Goal: Task Accomplishment & Management: Use online tool/utility

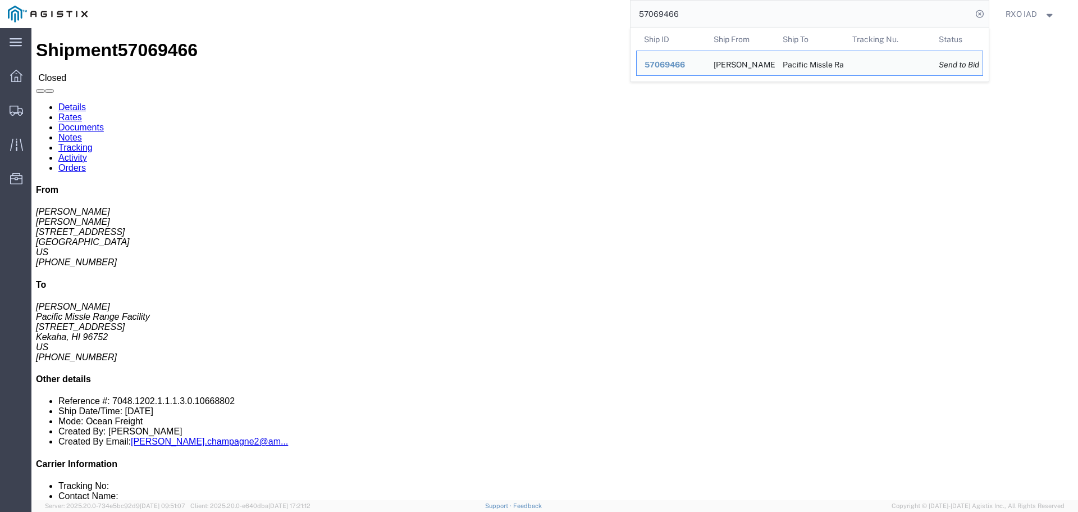
click at [689, 14] on input "57069466" at bounding box center [801, 14] width 341 height 27
click at [721, 13] on input "57069466" at bounding box center [801, 14] width 341 height 27
click at [667, 61] on span "57069466" at bounding box center [665, 64] width 40 height 9
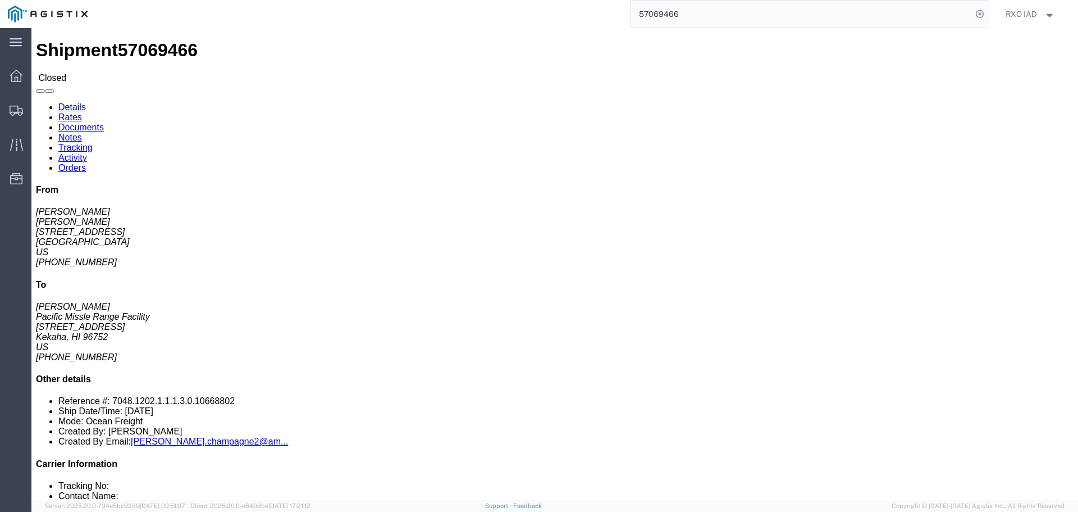
click link "Rates"
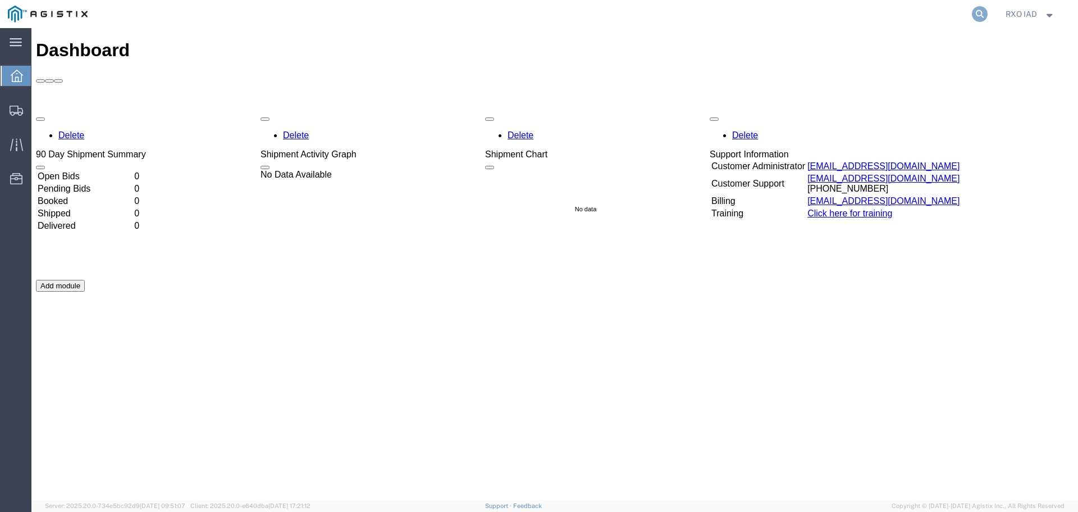
click at [982, 16] on icon at bounding box center [980, 14] width 16 height 16
type input "57069466"
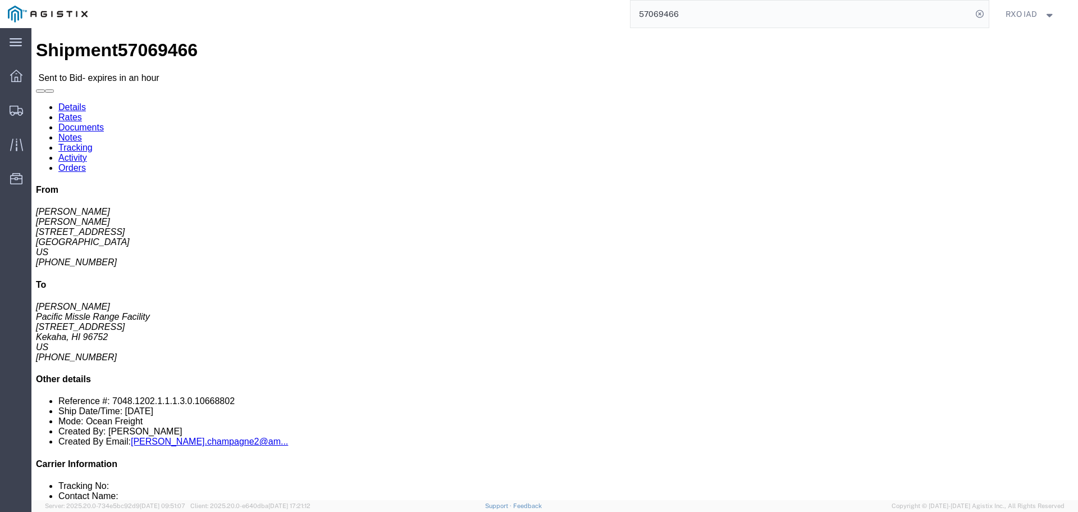
click link "Rates"
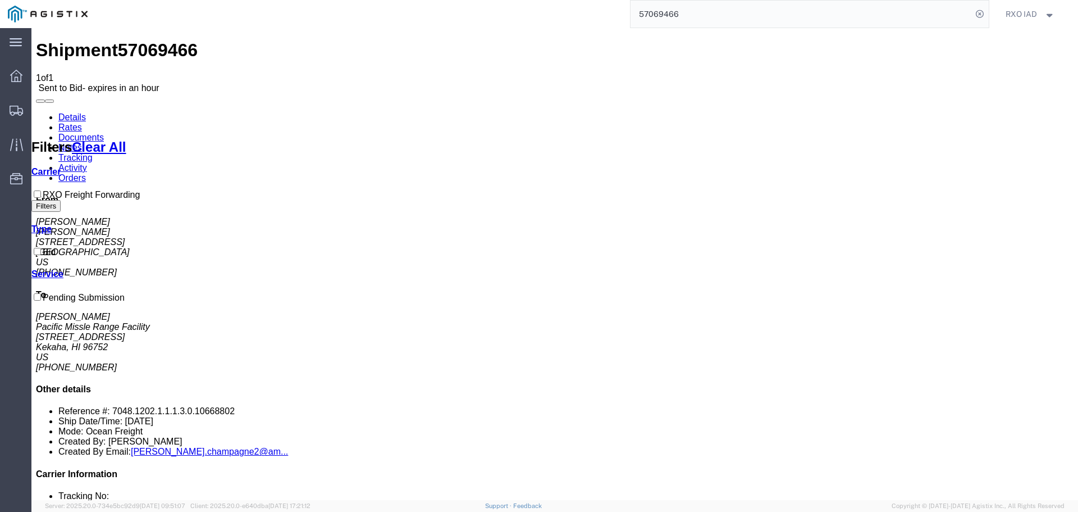
drag, startPoint x: 917, startPoint y: 510, endPoint x: 916, endPoint y: 535, distance: 25.3
click at [916, 511] on html "main_menu Created with Sketch. Collapse Menu Dashboard Shipments Traffic Resour…" at bounding box center [539, 256] width 1078 height 512
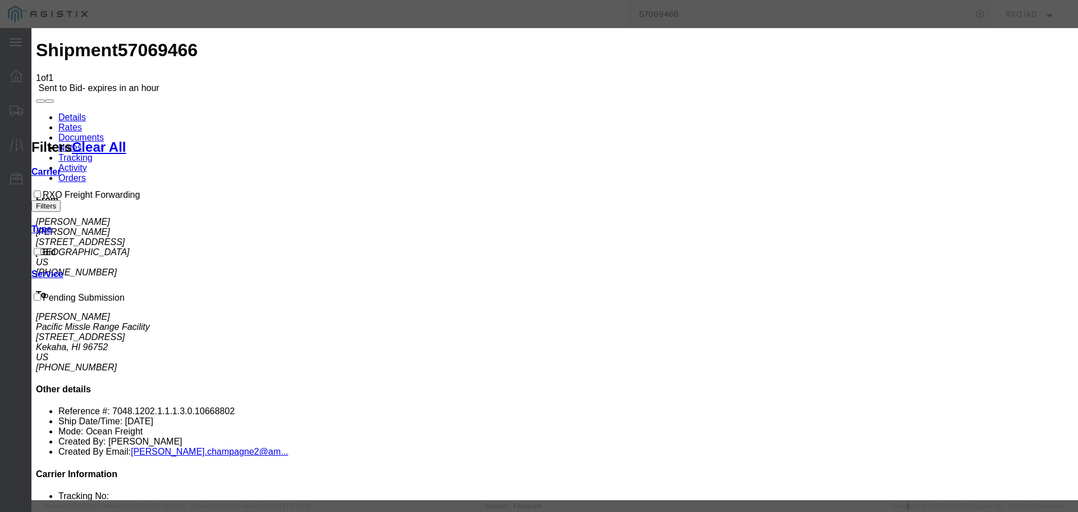
select select "5946"
select select "23262"
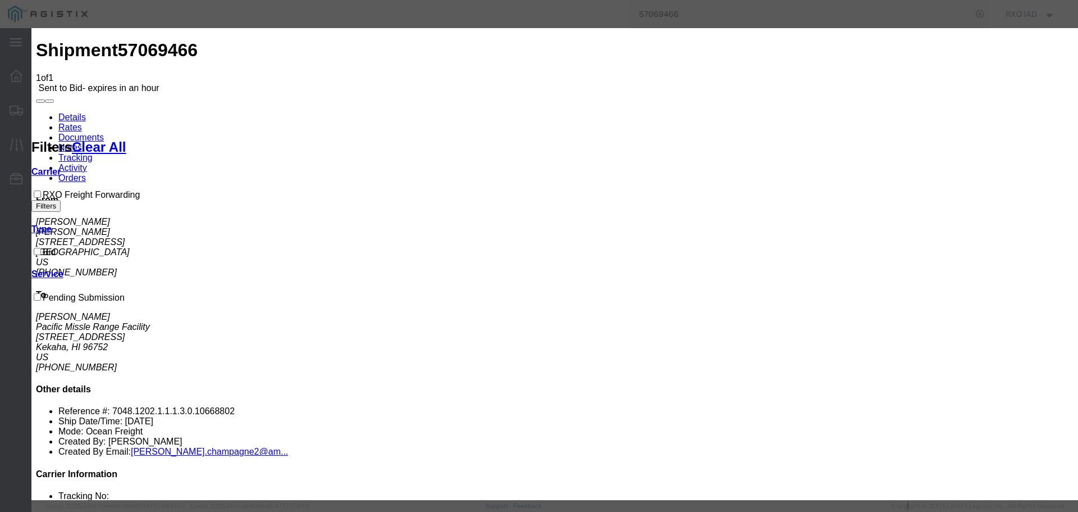
type input "xpo"
select select "OCN"
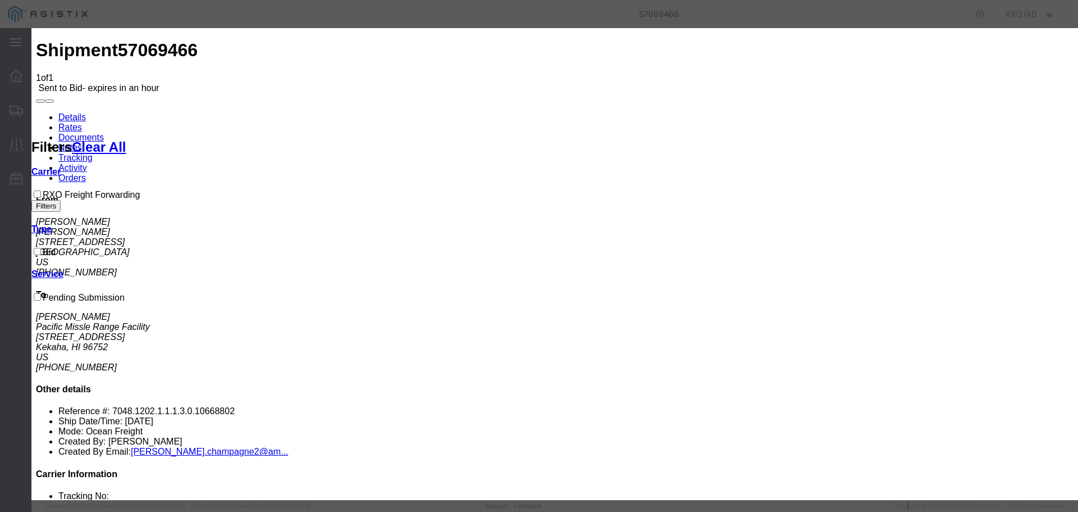
type input "50789"
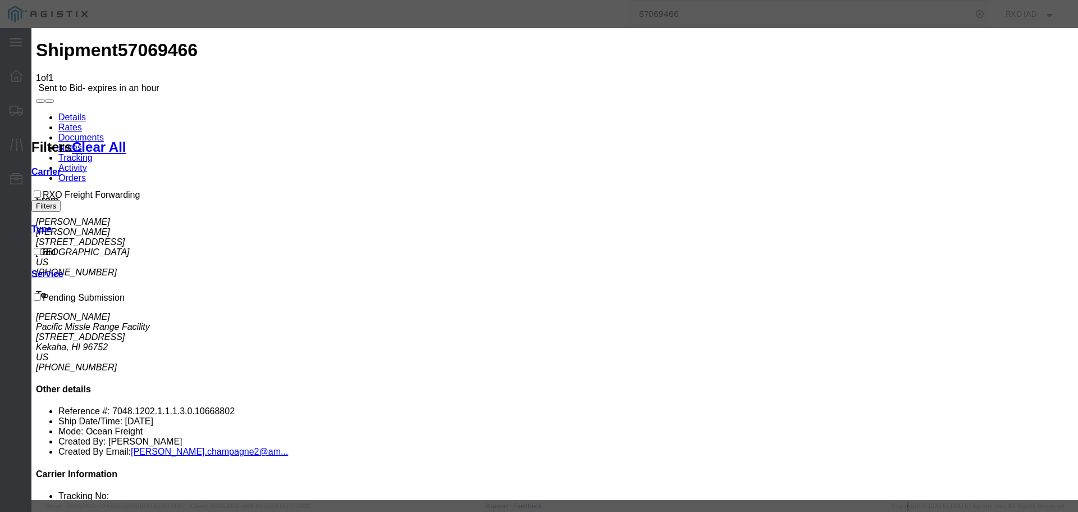
type textarea "b"
type textarea "based on vehicle being able to be towed"
